Goal: Find specific page/section: Find specific page/section

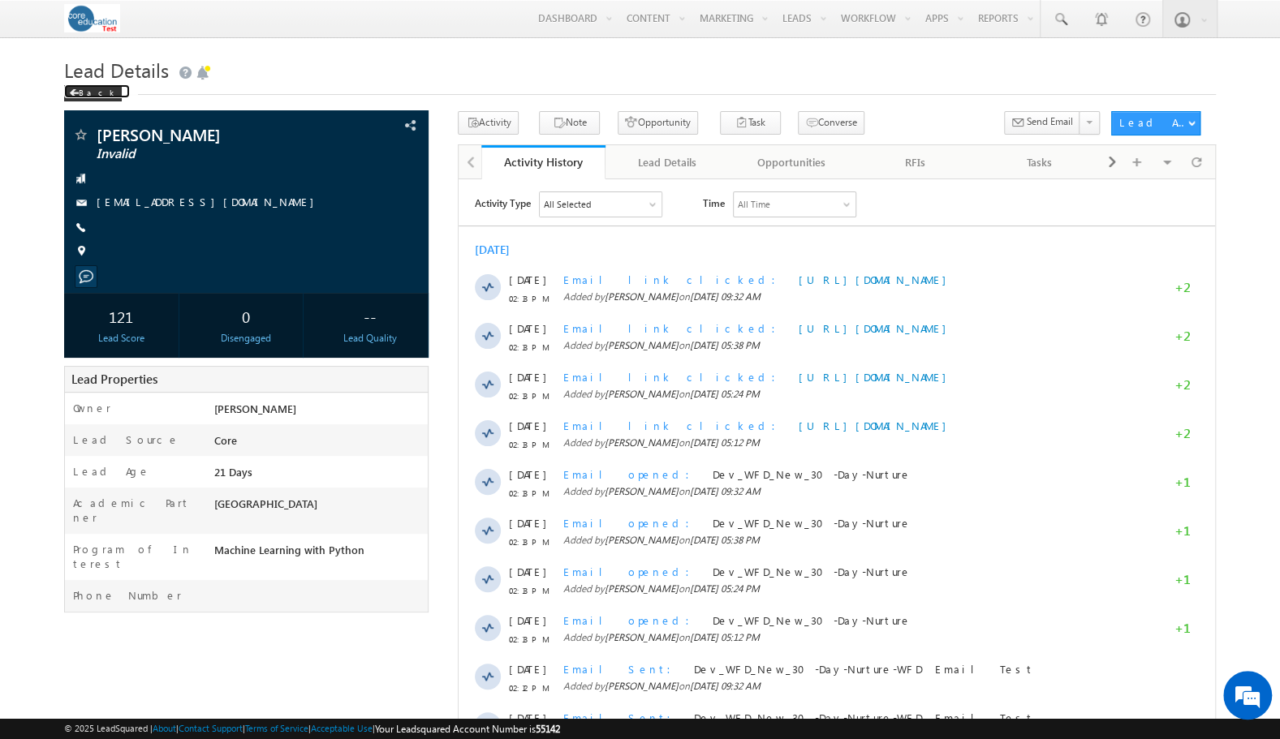
click at [71, 88] on div "Back" at bounding box center [93, 93] width 58 height 16
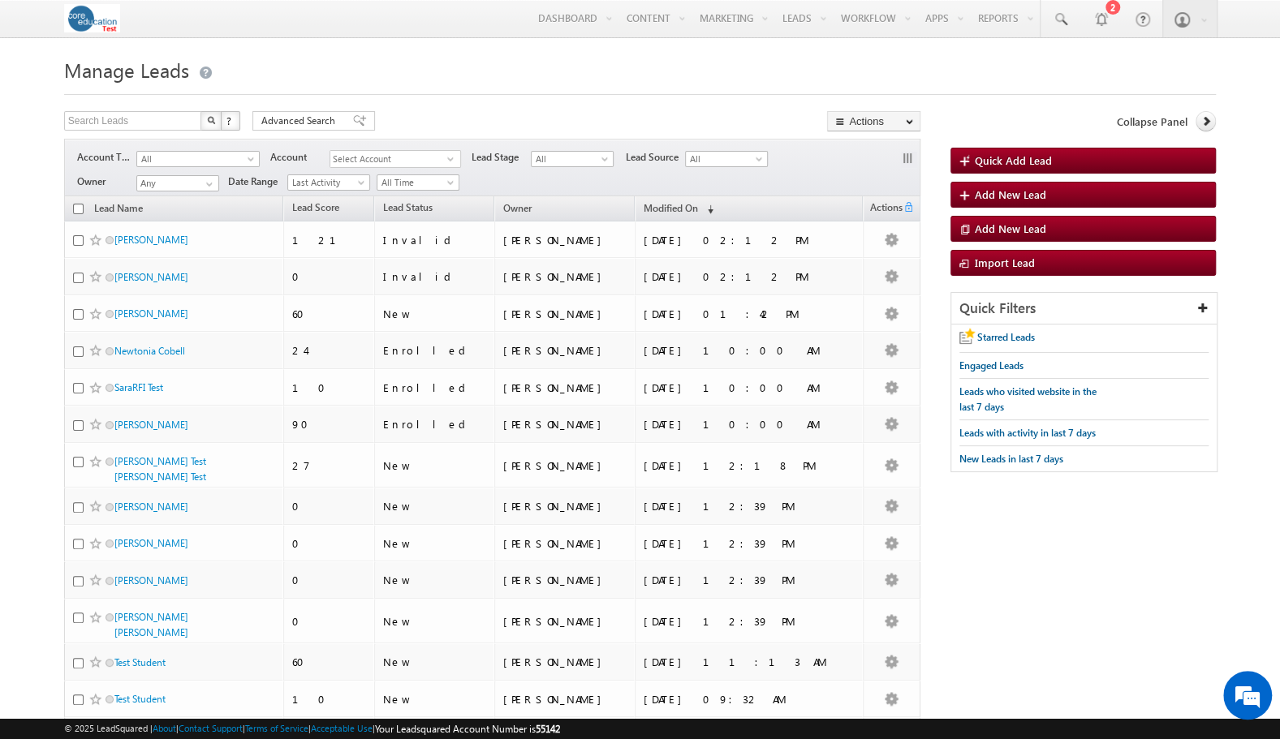
click at [685, 202] on span "Modified On" at bounding box center [671, 208] width 54 height 12
click at [687, 205] on span "Modified On" at bounding box center [671, 207] width 54 height 12
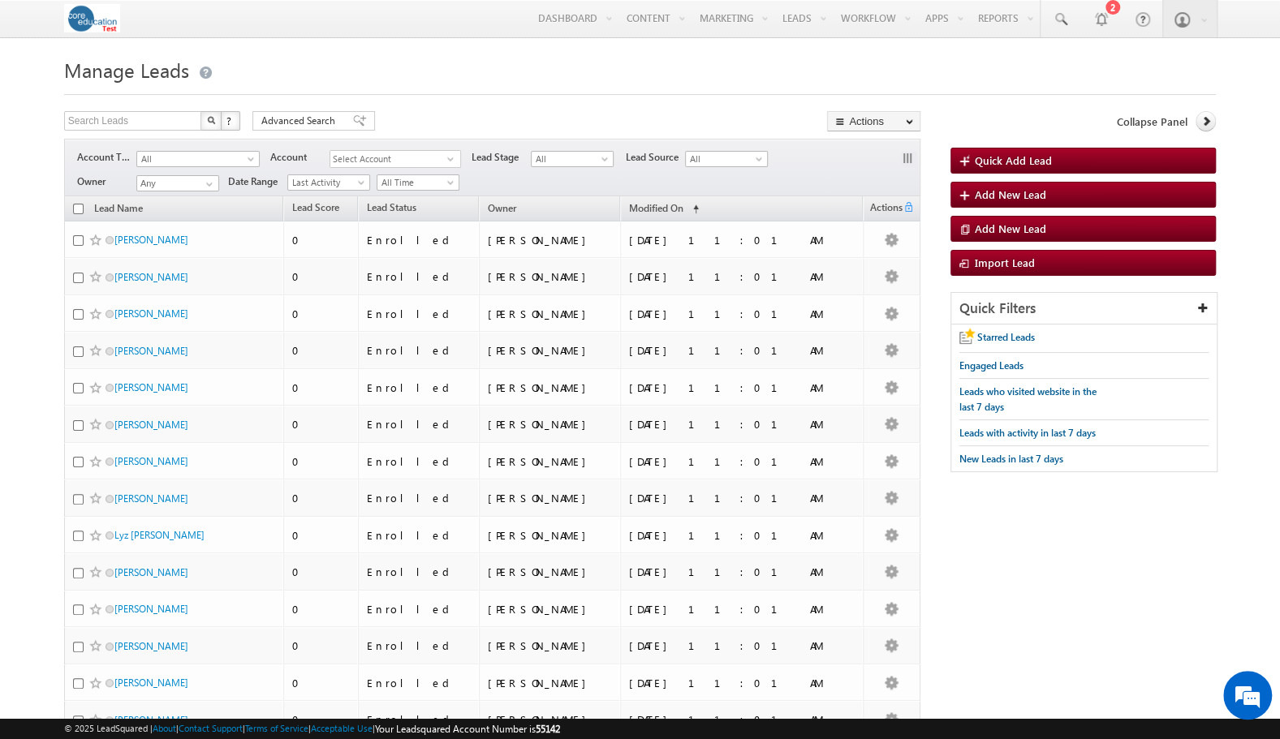
click at [683, 206] on span "Modified On" at bounding box center [656, 208] width 54 height 12
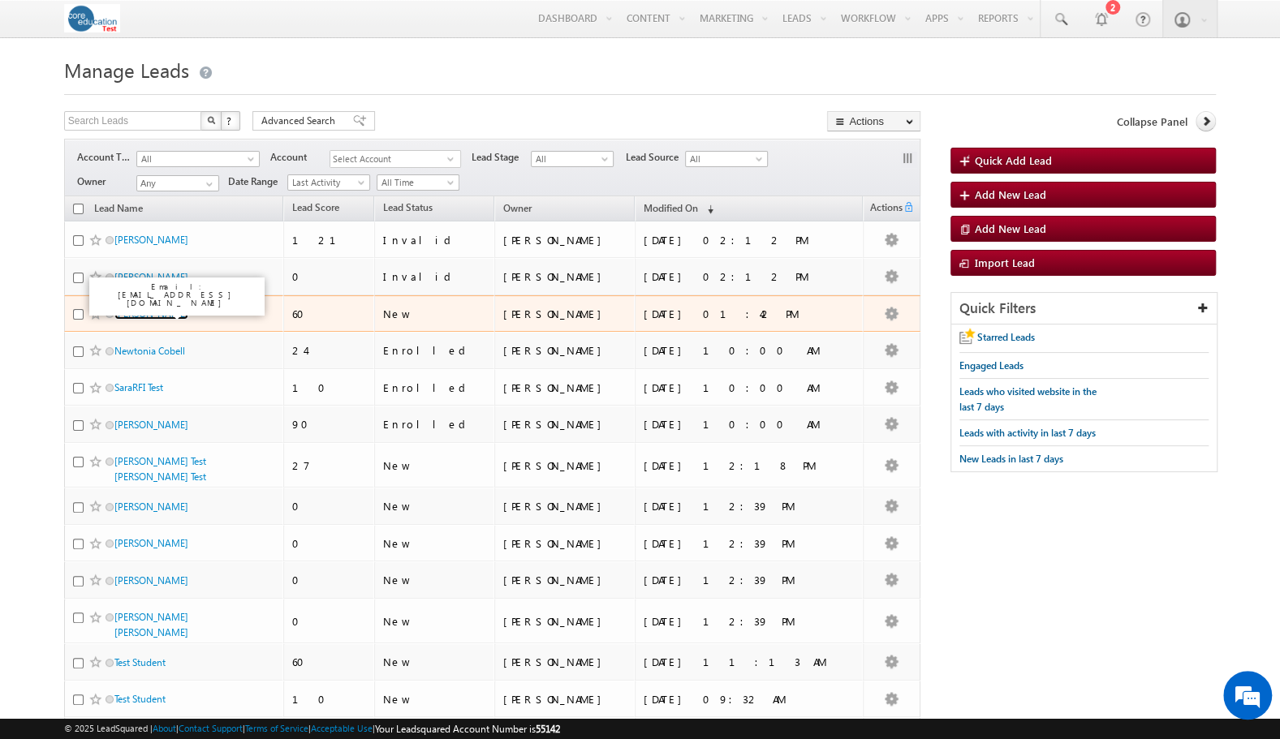
click at [140, 310] on link "[PERSON_NAME]" at bounding box center [151, 314] width 74 height 12
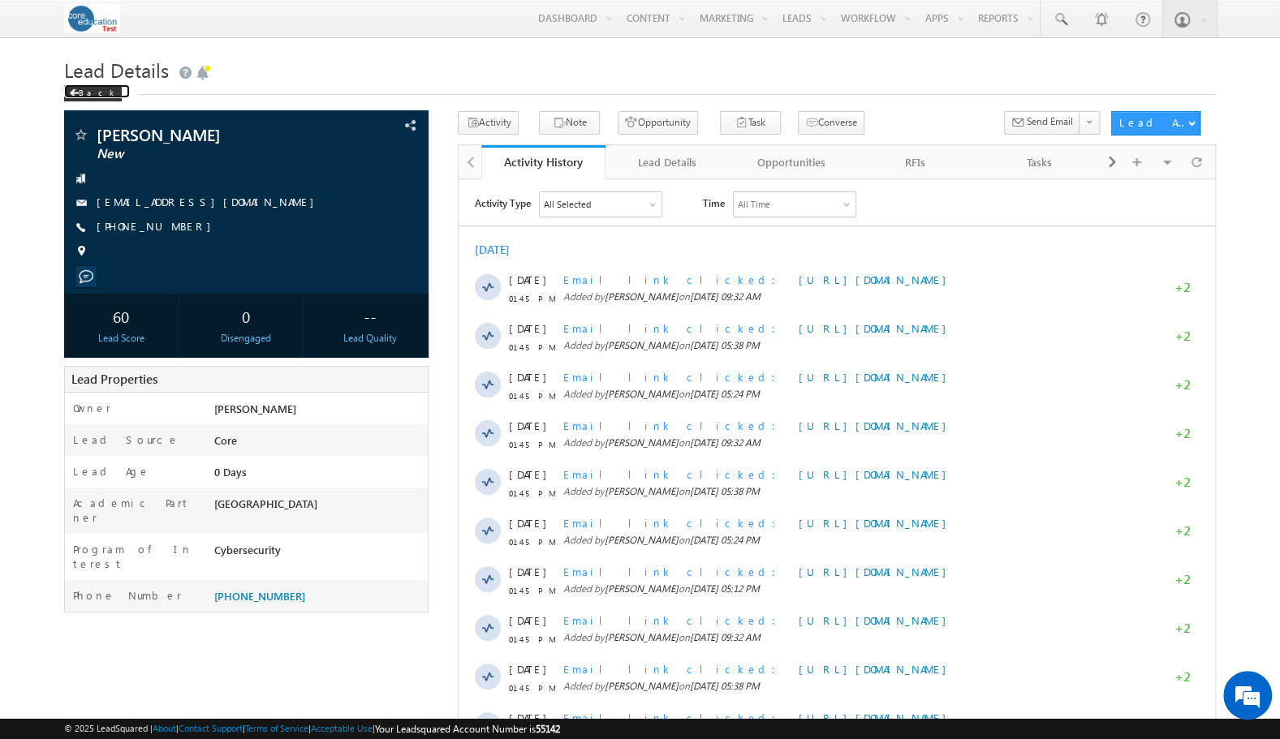
click at [84, 89] on div "Back" at bounding box center [93, 93] width 58 height 16
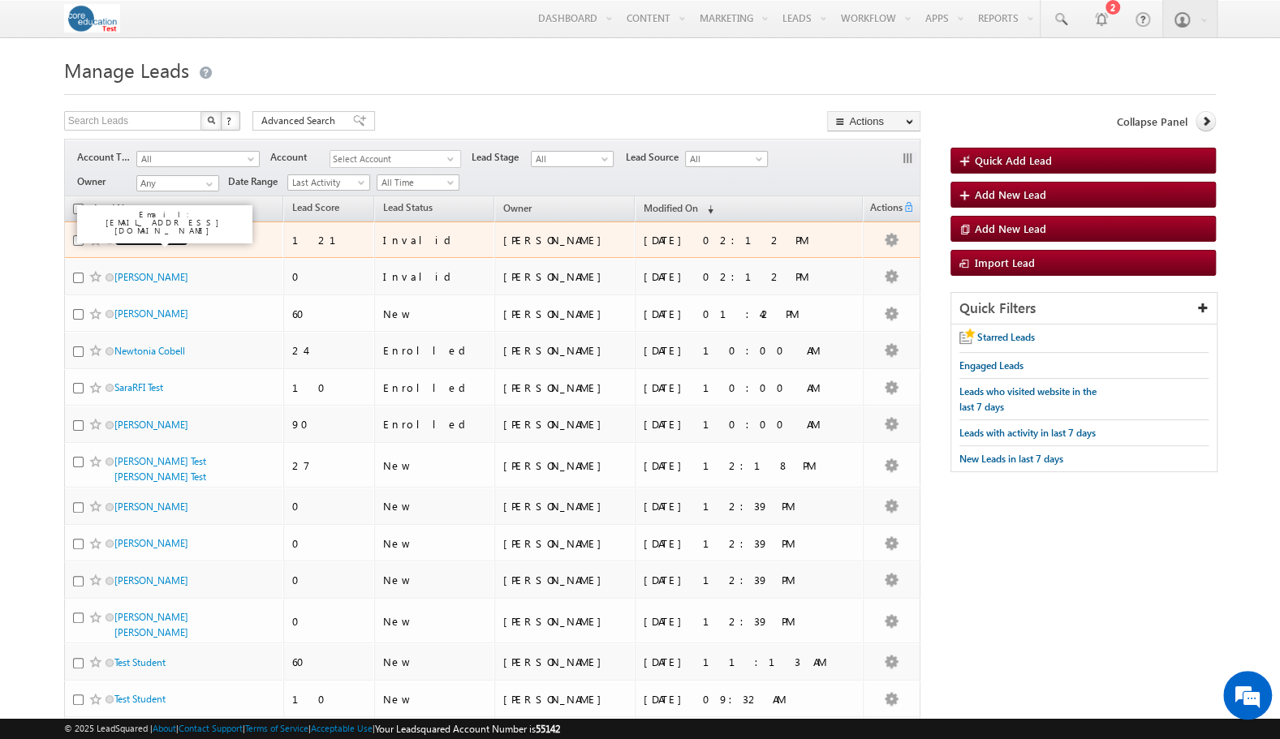
click at [155, 239] on link "[PERSON_NAME]" at bounding box center [151, 240] width 74 height 12
